Goal: Navigation & Orientation: Find specific page/section

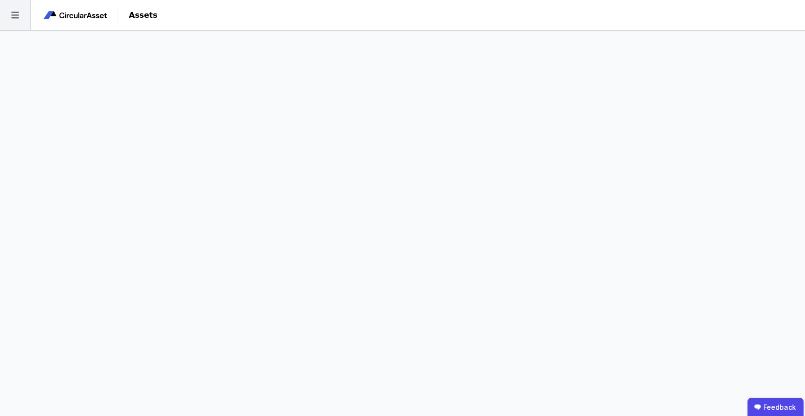
click at [25, 13] on icon at bounding box center [15, 15] width 30 height 30
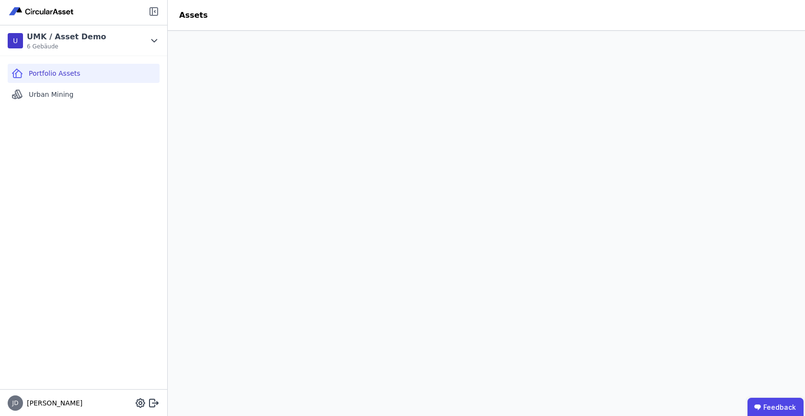
click at [153, 11] on icon at bounding box center [153, 11] width 11 height 11
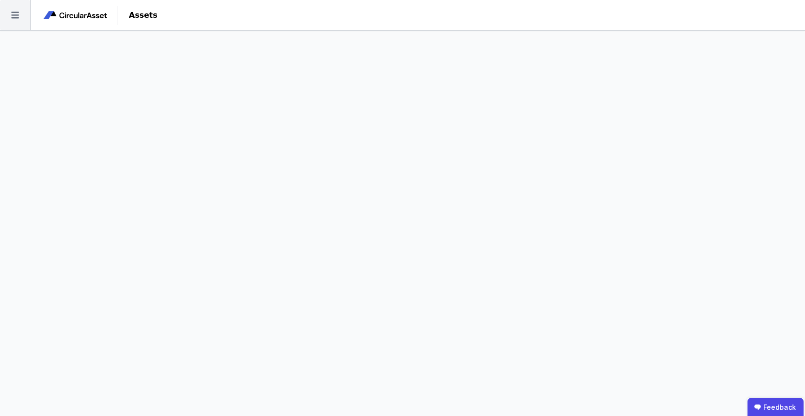
click at [11, 15] on icon at bounding box center [15, 15] width 30 height 30
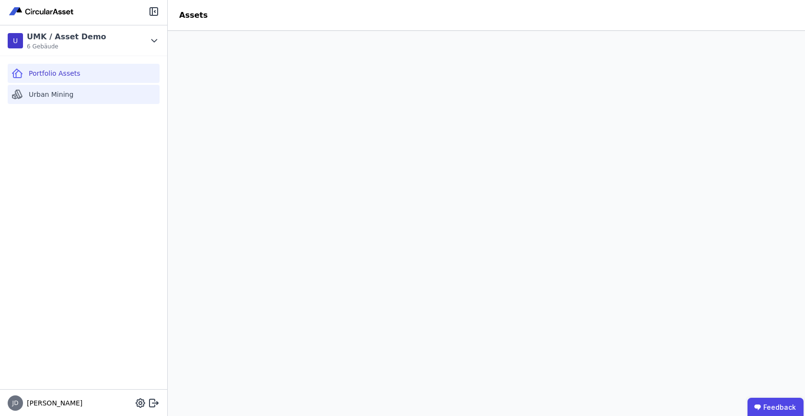
click at [41, 94] on span "Urban Mining" at bounding box center [51, 95] width 45 height 10
click at [153, 14] on icon at bounding box center [153, 11] width 11 height 11
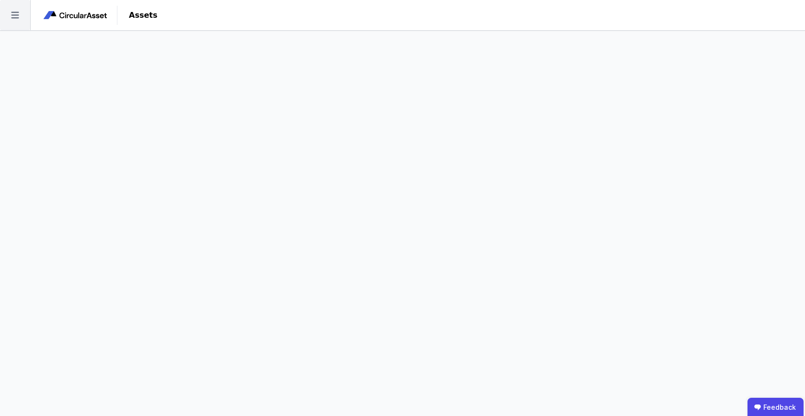
click at [7, 15] on icon at bounding box center [15, 15] width 30 height 30
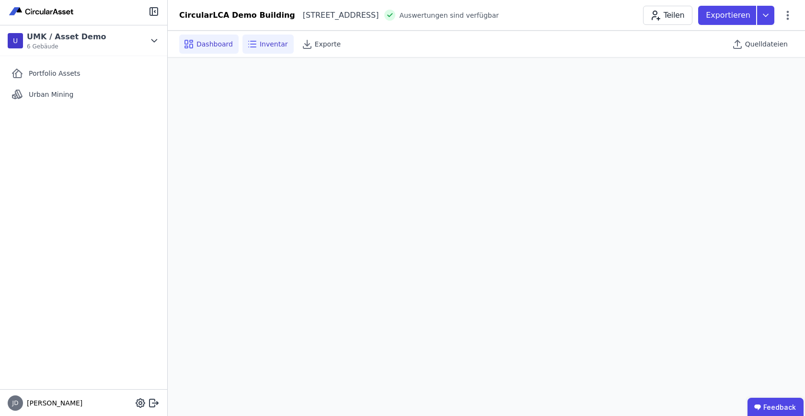
click at [267, 50] on div "Inventar" at bounding box center [267, 43] width 51 height 19
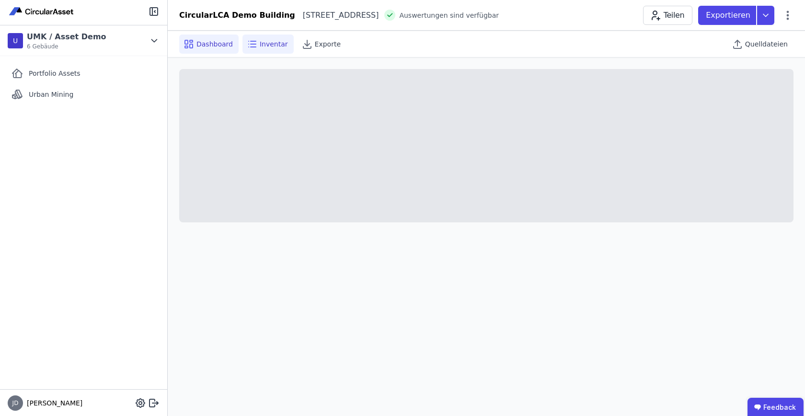
click at [204, 51] on div "Dashboard" at bounding box center [208, 43] width 59 height 19
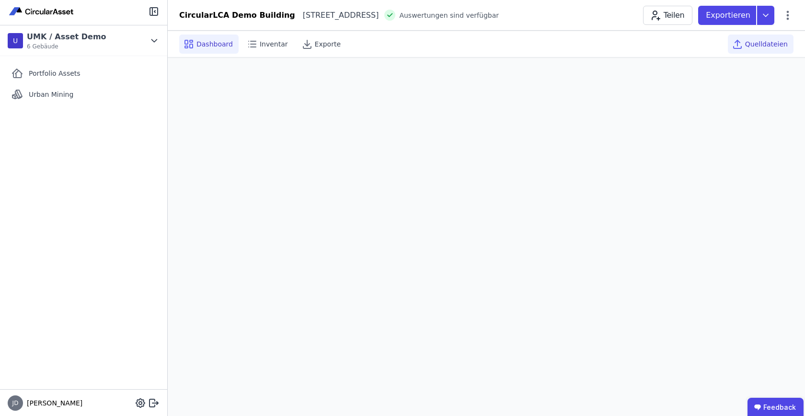
click at [749, 40] on span "Quelldateien" at bounding box center [766, 44] width 43 height 10
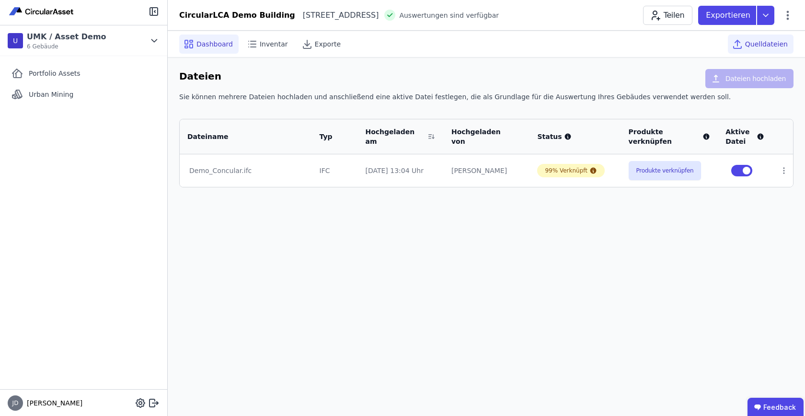
click at [206, 47] on span "Dashboard" at bounding box center [214, 44] width 36 height 10
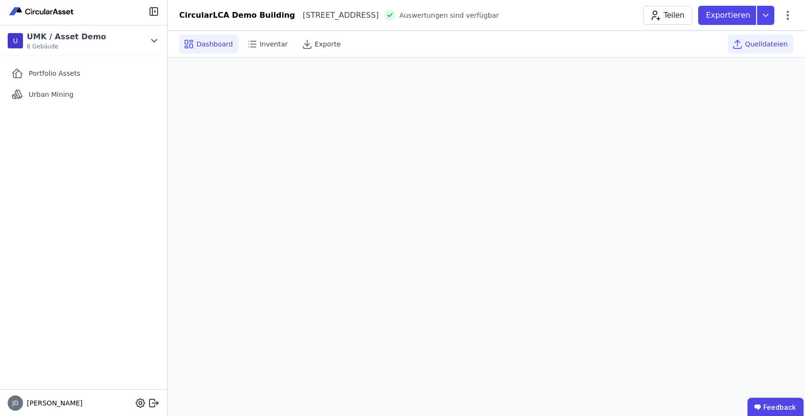
click at [759, 34] on div "Quelldateien" at bounding box center [761, 43] width 66 height 19
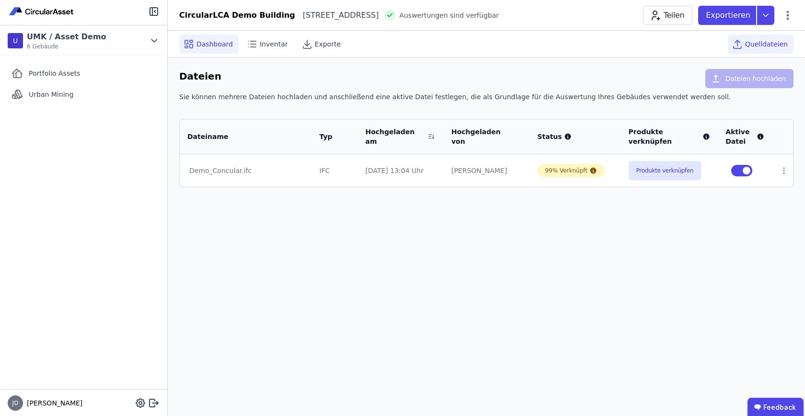
click at [214, 49] on div "Dashboard" at bounding box center [208, 43] width 59 height 19
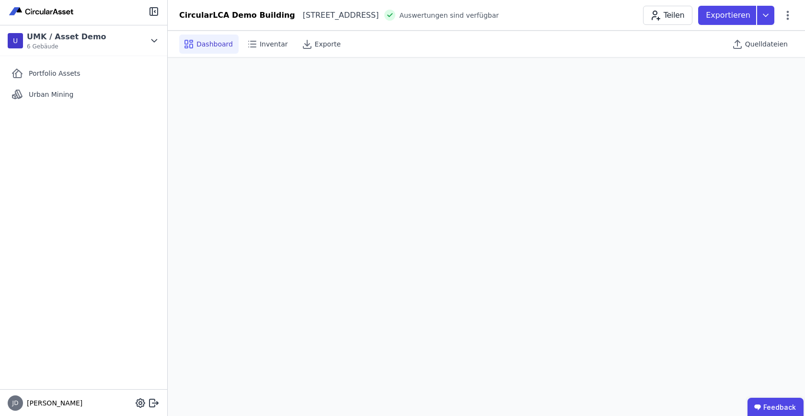
click at [65, 165] on div "Portfolio Assets Urban Mining" at bounding box center [83, 222] width 167 height 333
click at [44, 92] on span "Urban Mining" at bounding box center [51, 95] width 45 height 10
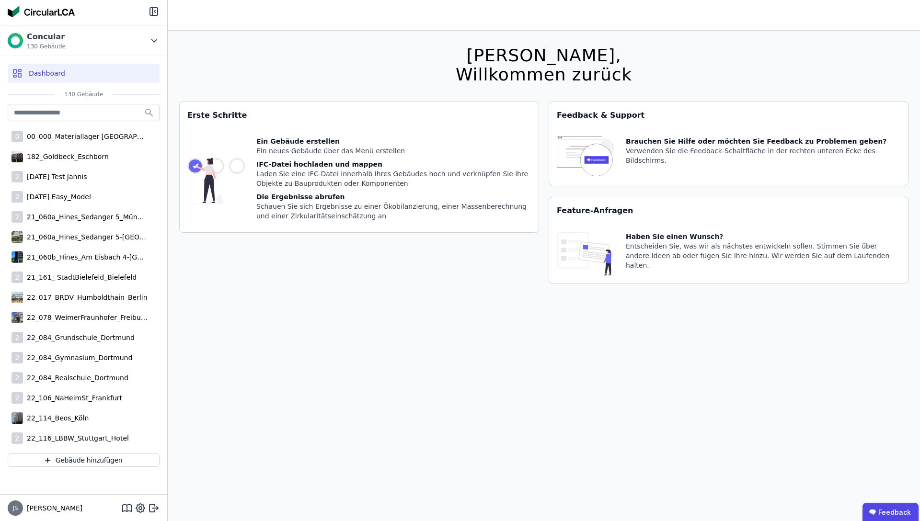
click at [264, 46] on div "[PERSON_NAME], Willkommen zurück Sie verwenden derzeit eine Beta-Version. Es kö…" at bounding box center [543, 291] width 729 height 521
click at [148, 13] on icon at bounding box center [153, 11] width 11 height 11
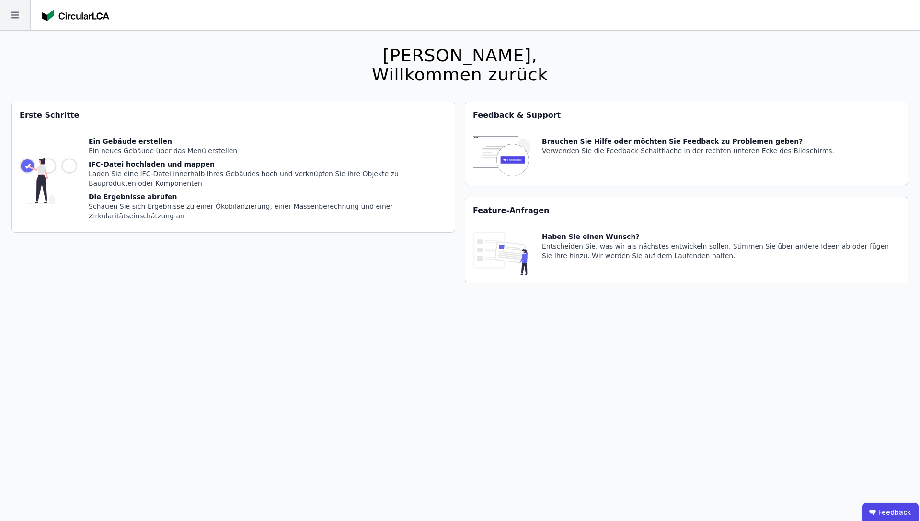
click at [23, 19] on icon at bounding box center [15, 15] width 30 height 30
